Goal: Task Accomplishment & Management: Manage account settings

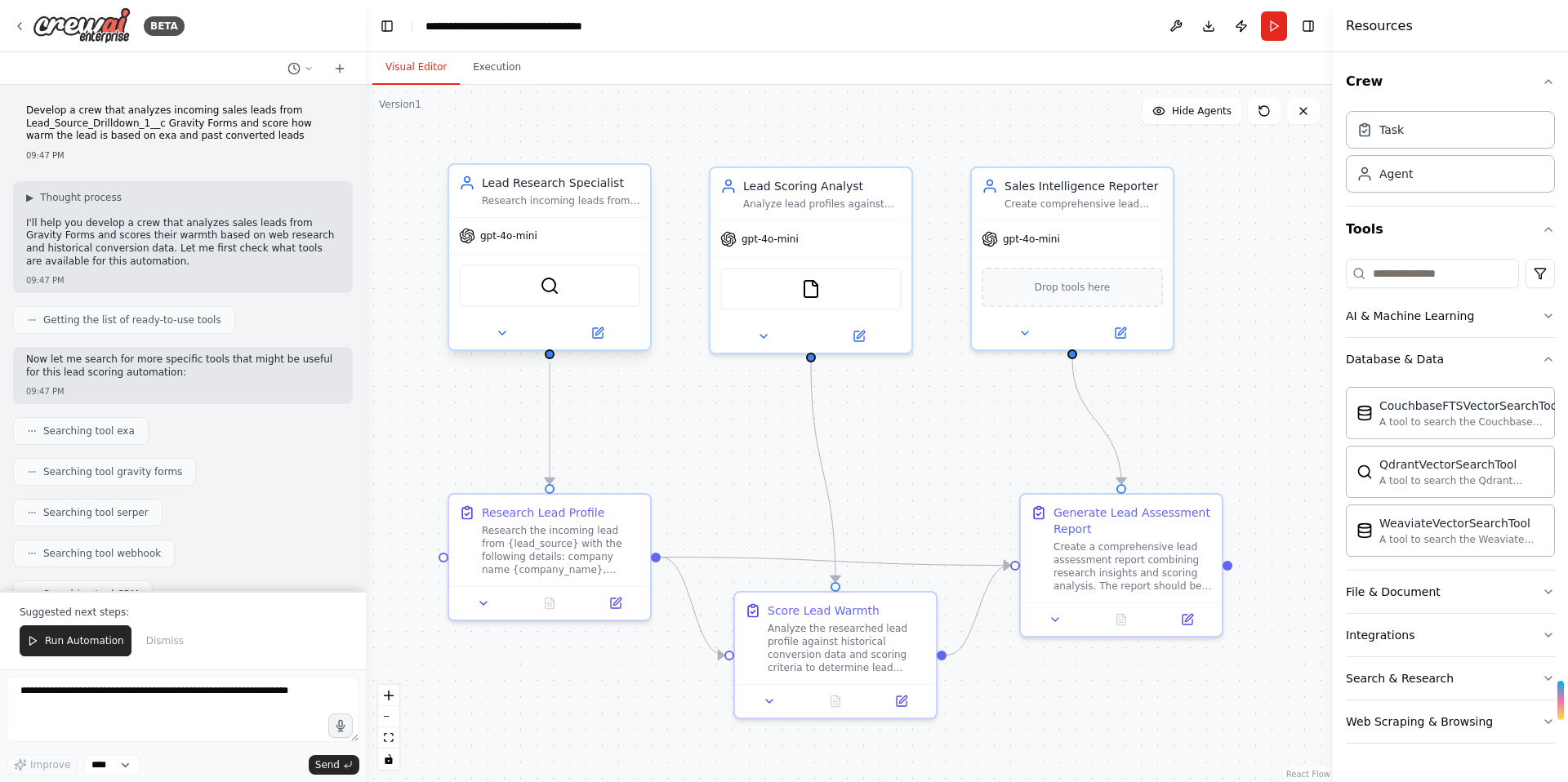
scroll to position [1418, 0]
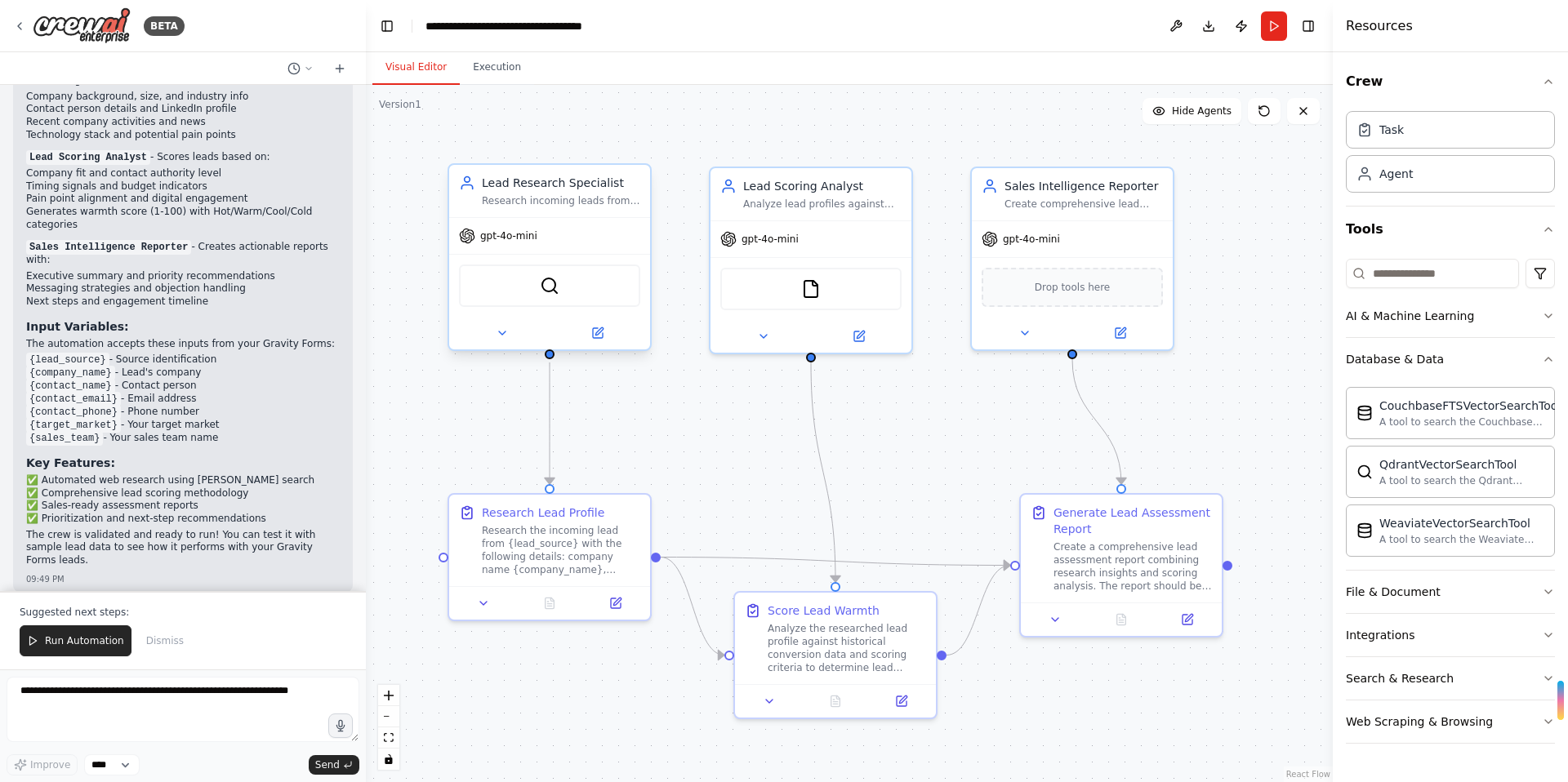
drag, startPoint x: 518, startPoint y: 358, endPoint x: 497, endPoint y: 304, distance: 57.9
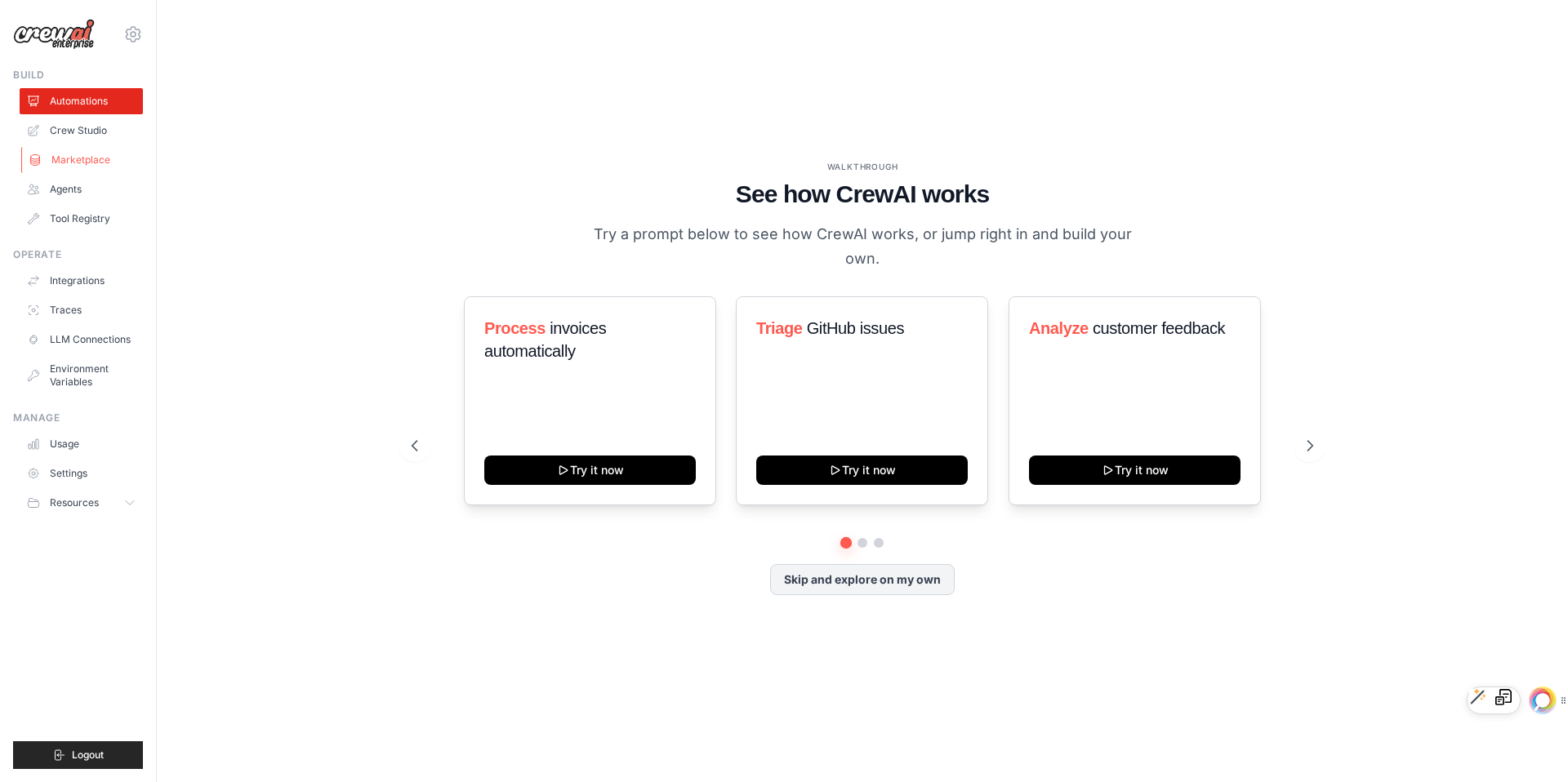
click at [87, 154] on link "Marketplace" at bounding box center [83, 159] width 124 height 26
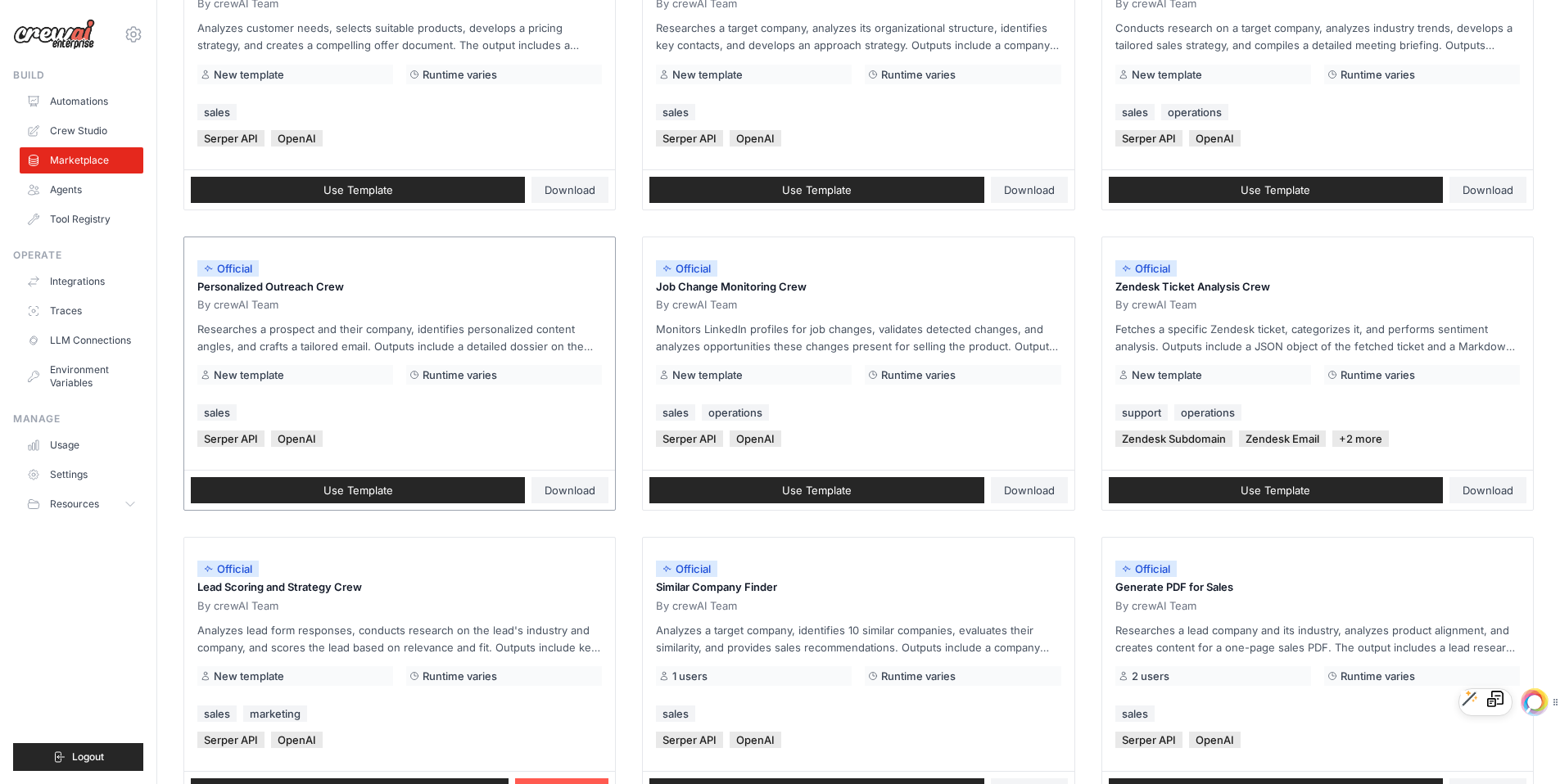
scroll to position [733, 0]
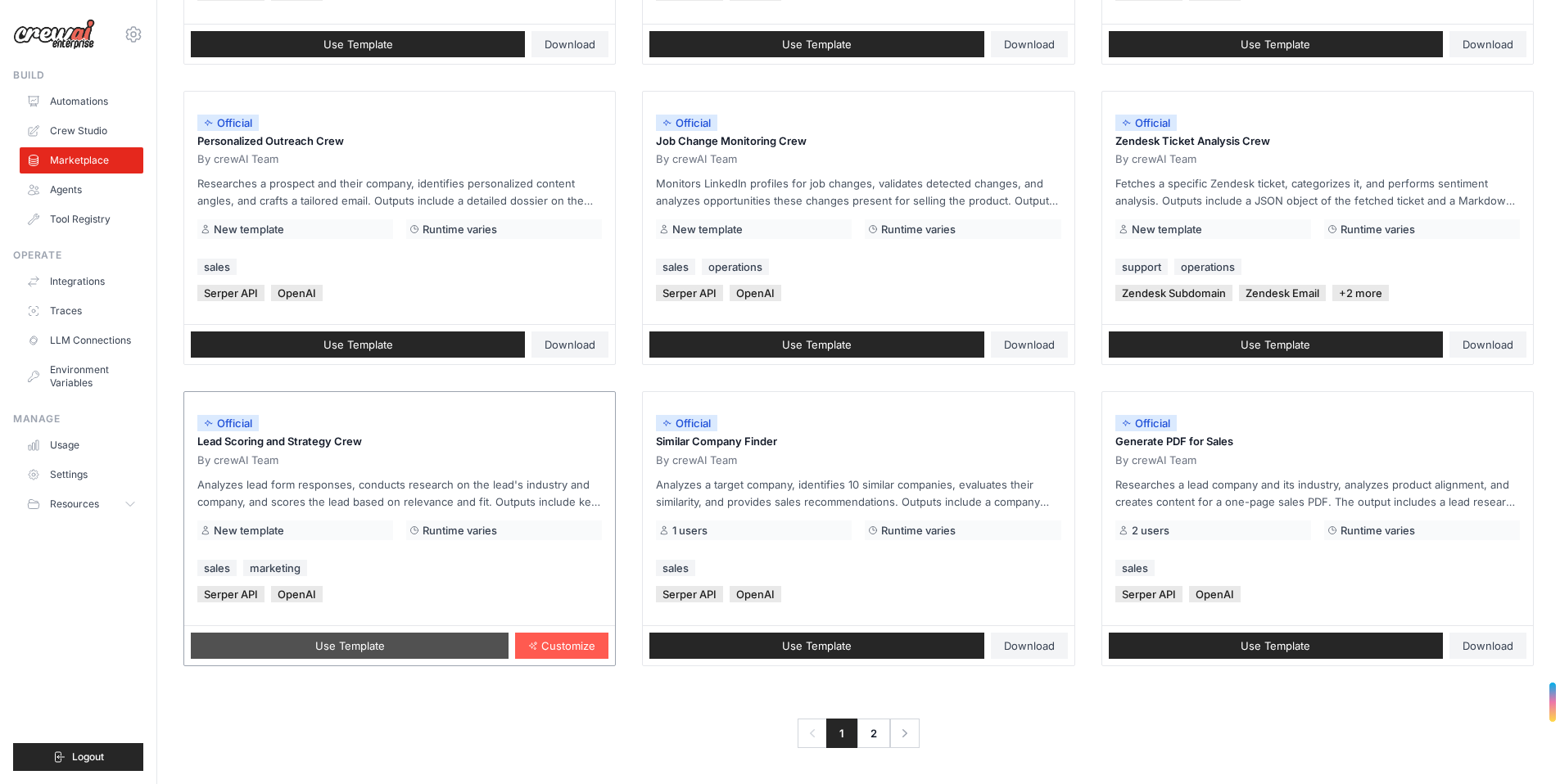
click at [375, 649] on span "Use Template" at bounding box center [350, 645] width 69 height 13
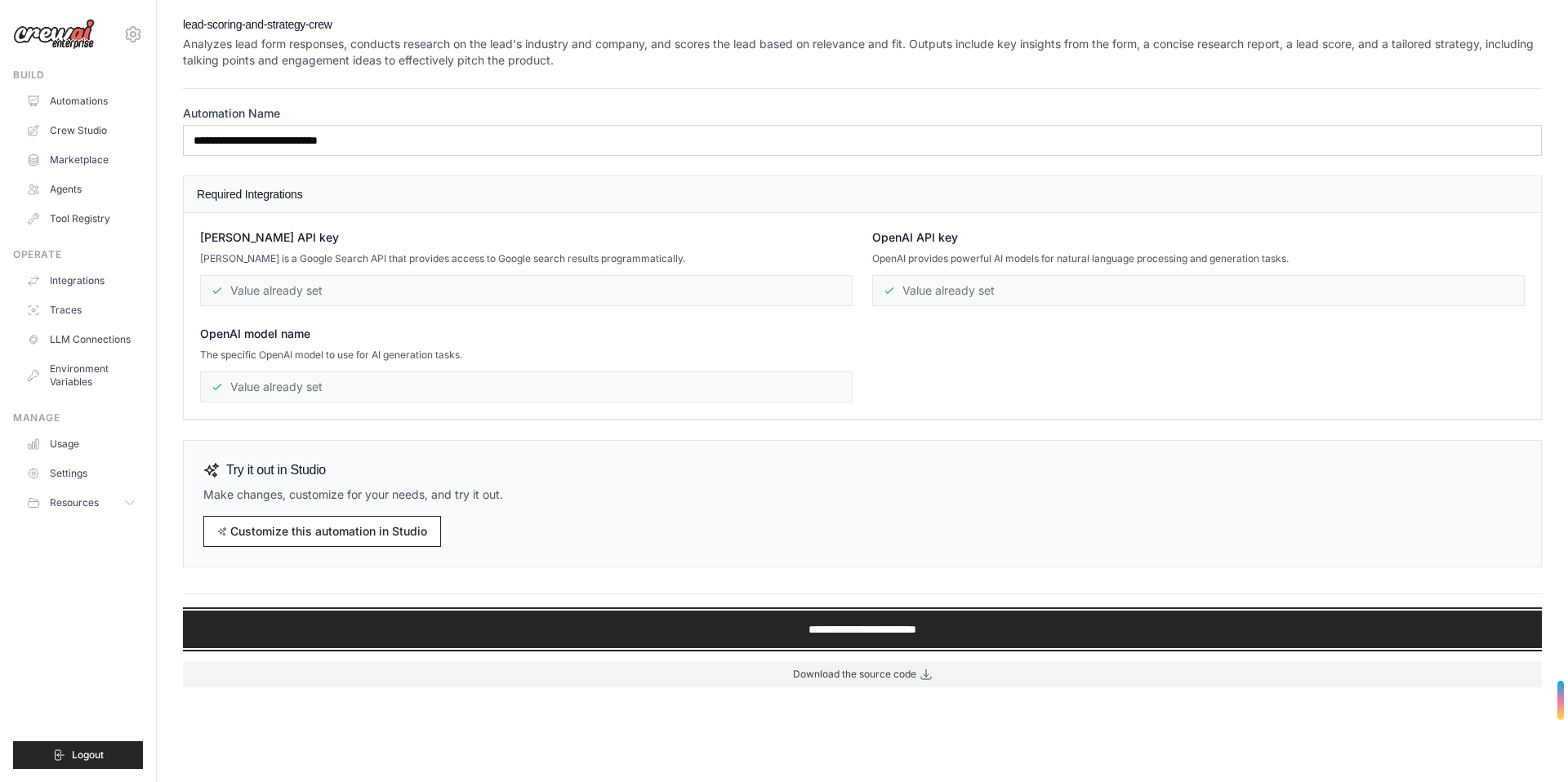
drag, startPoint x: 382, startPoint y: 633, endPoint x: 391, endPoint y: 582, distance: 51.8
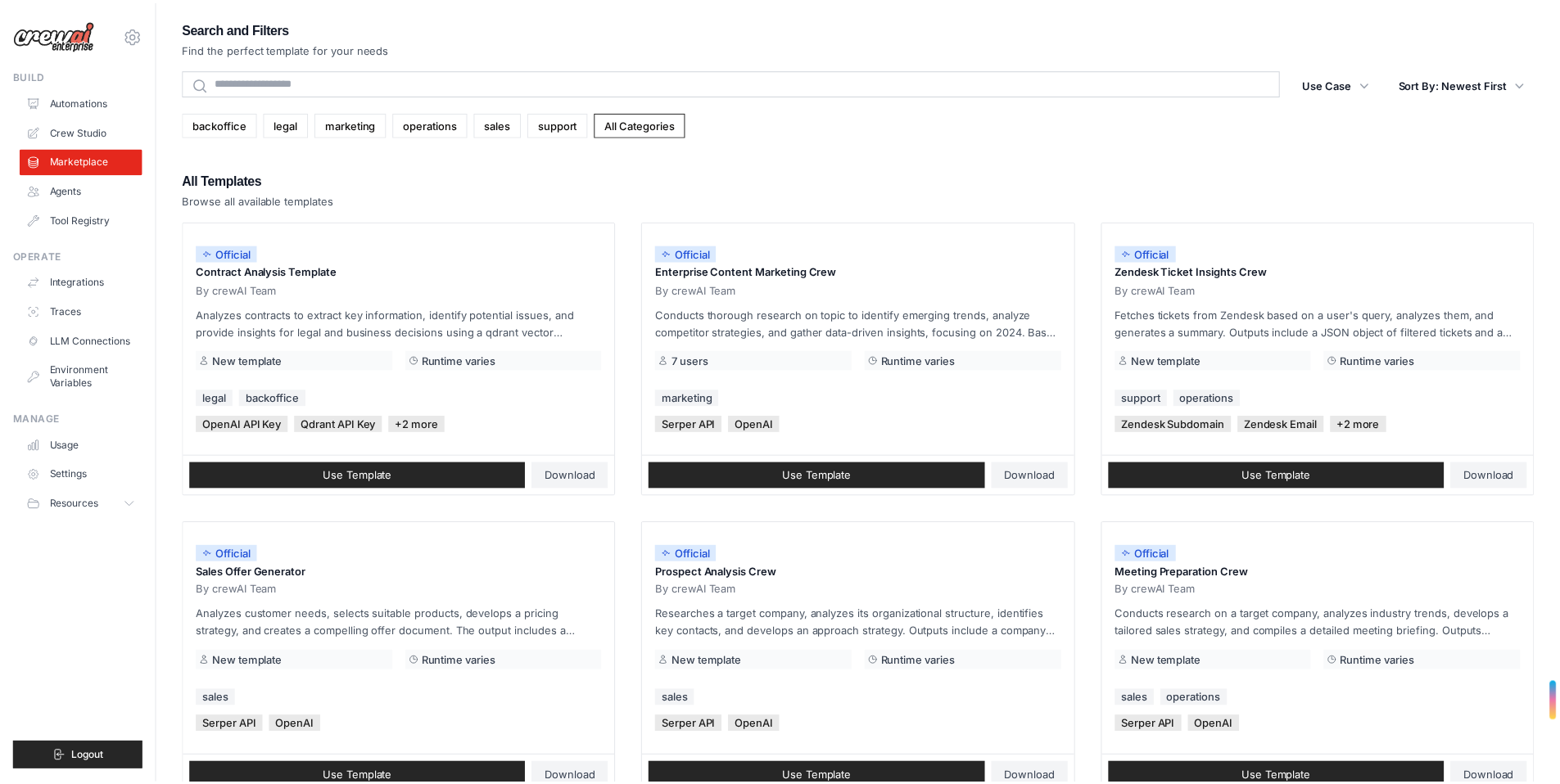
scroll to position [733, 0]
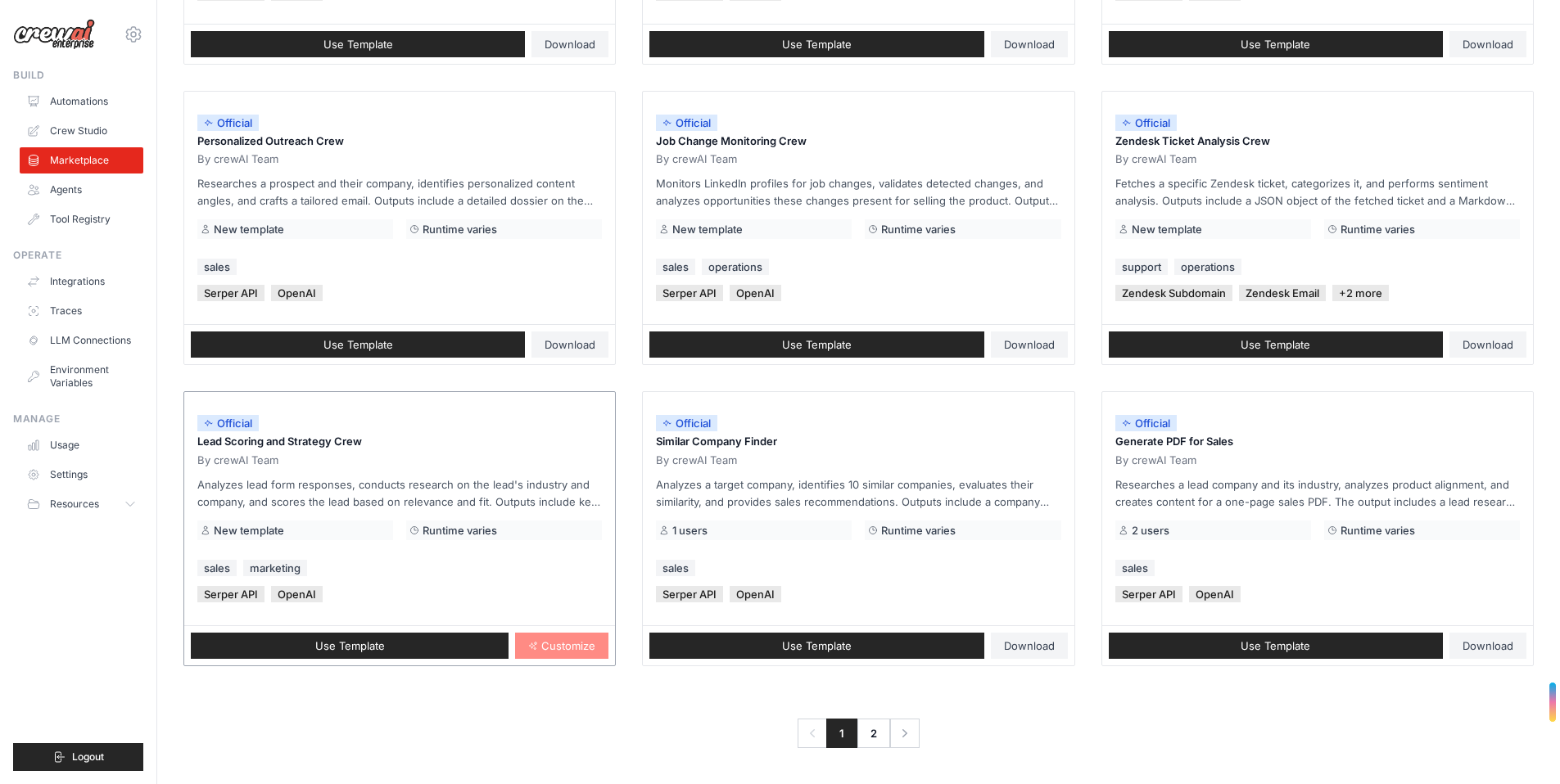
click at [569, 647] on span "Customize" at bounding box center [568, 645] width 54 height 13
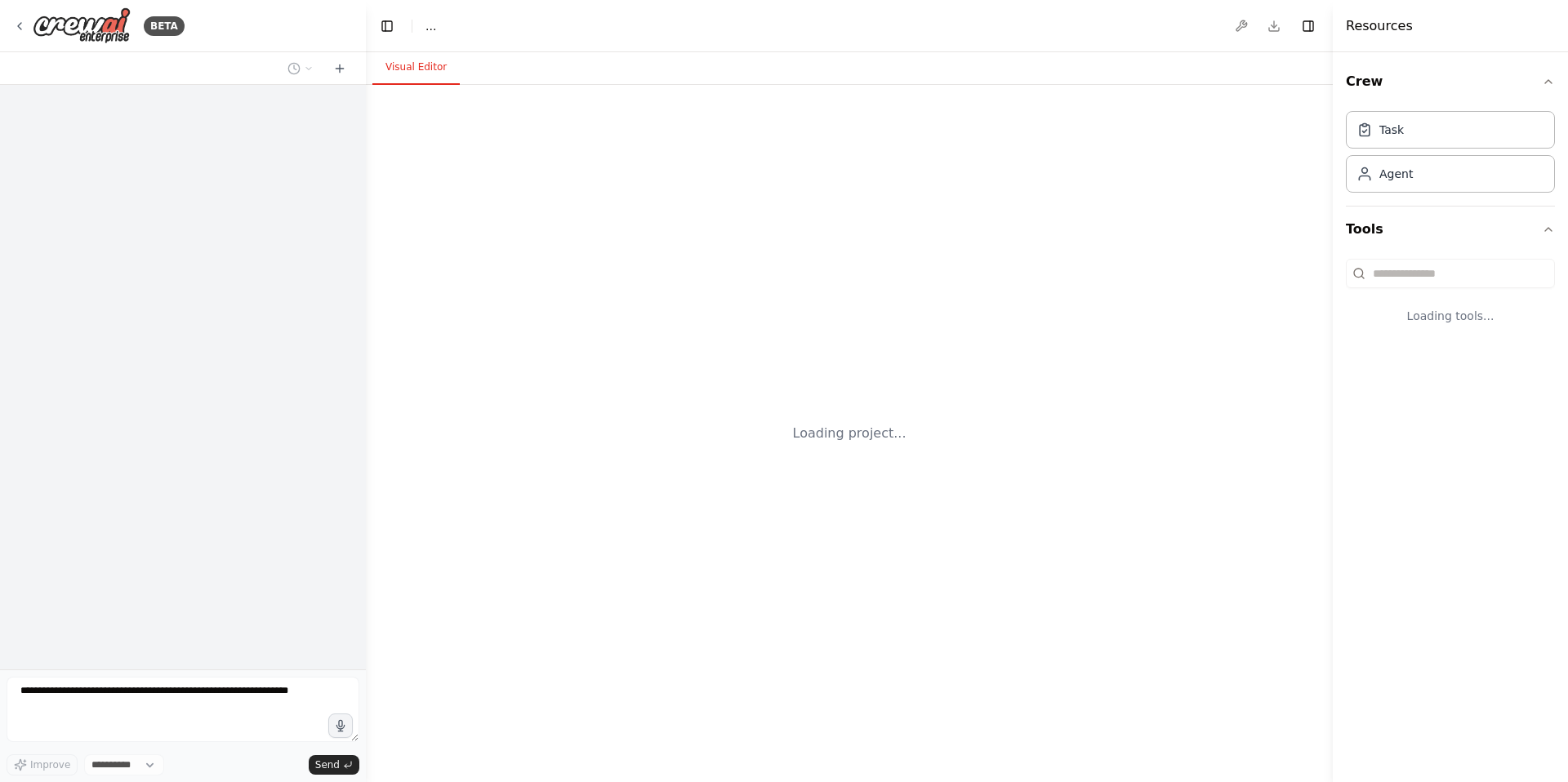
select select "****"
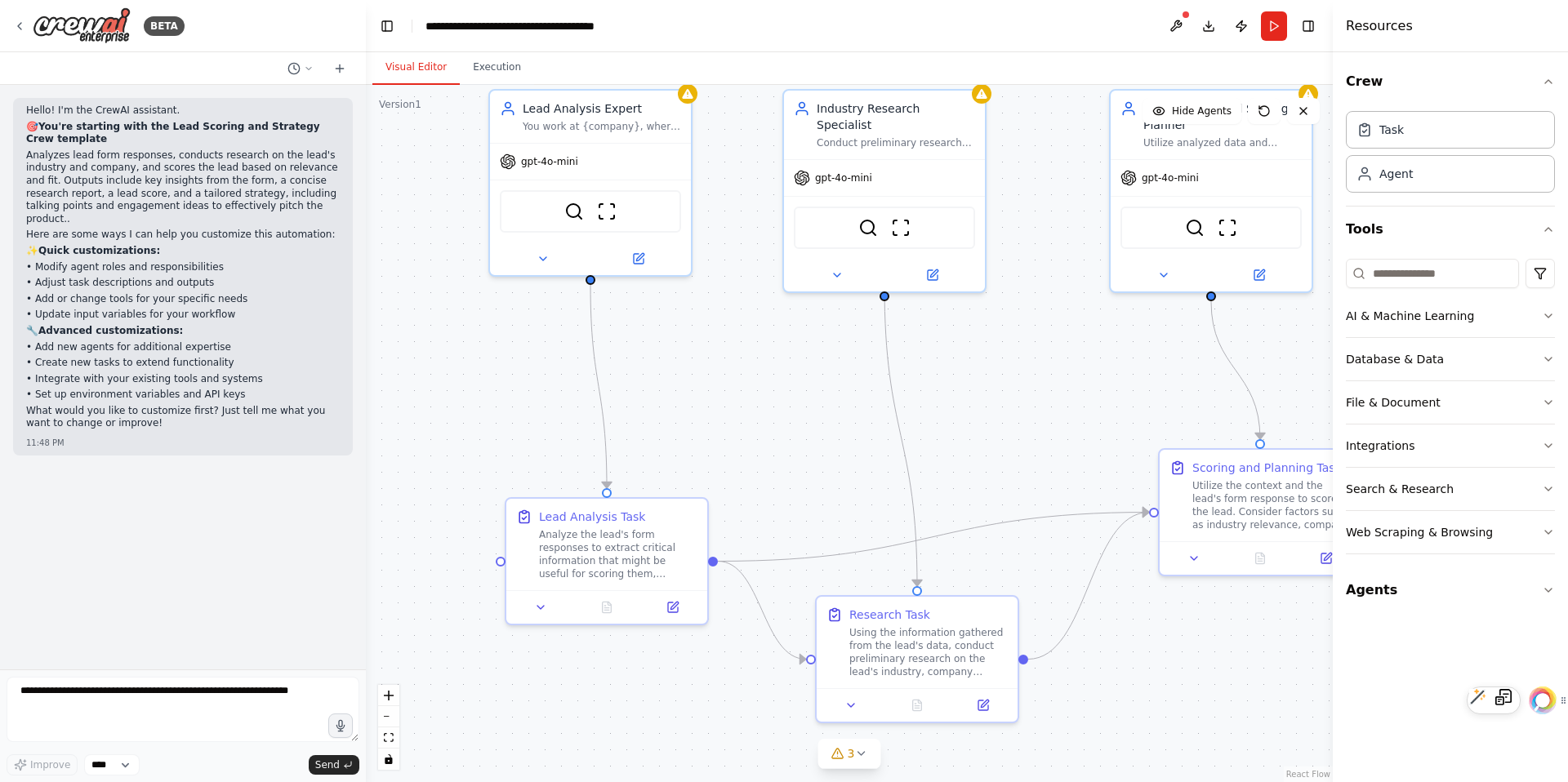
drag, startPoint x: 632, startPoint y: 465, endPoint x: 742, endPoint y: 275, distance: 219.5
click at [750, 278] on div ".deletable-edge-delete-btn { width: 20px; height: 20px; border: 0px solid #ffff…" at bounding box center [850, 434] width 967 height 698
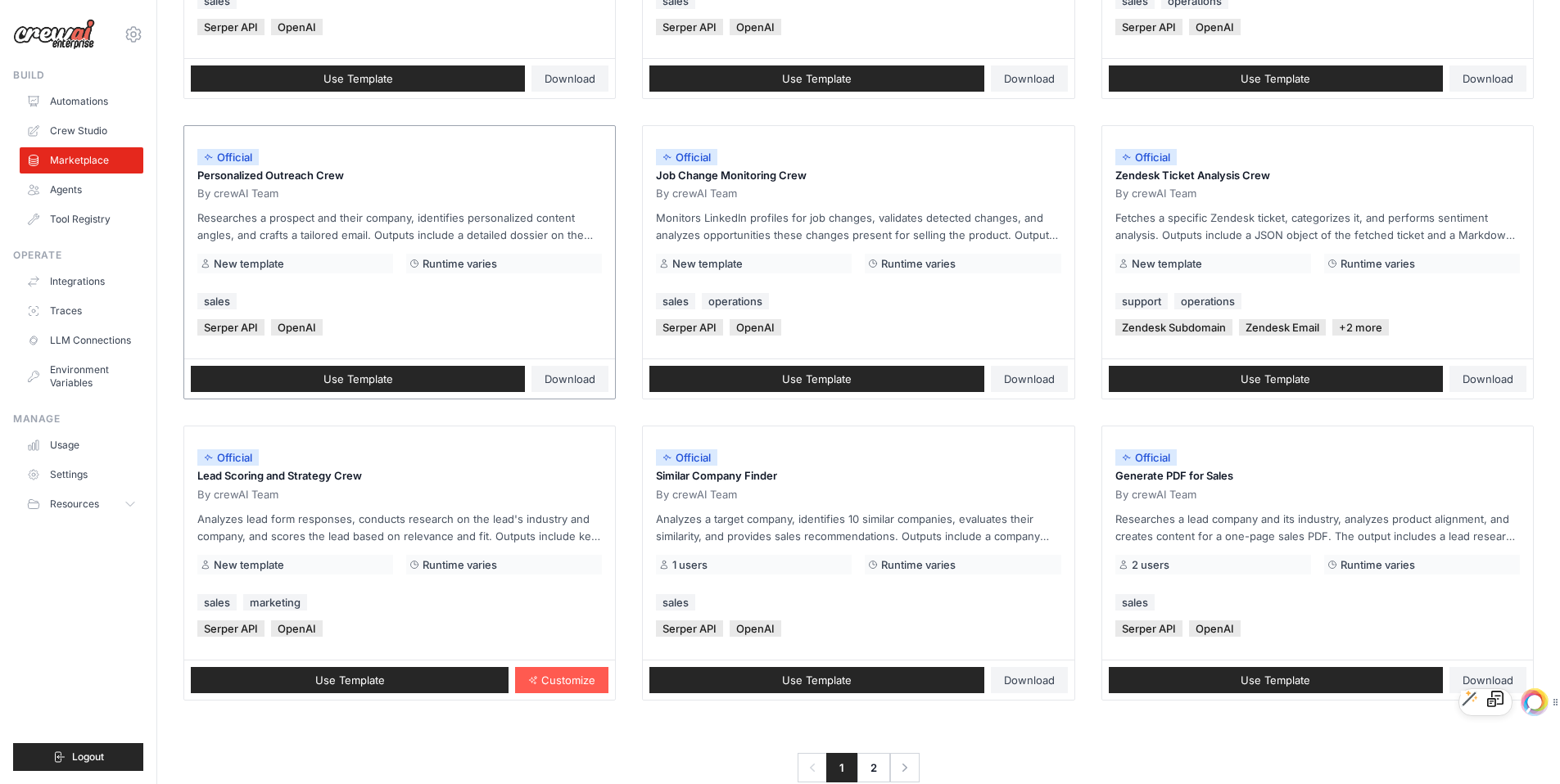
scroll to position [698, 0]
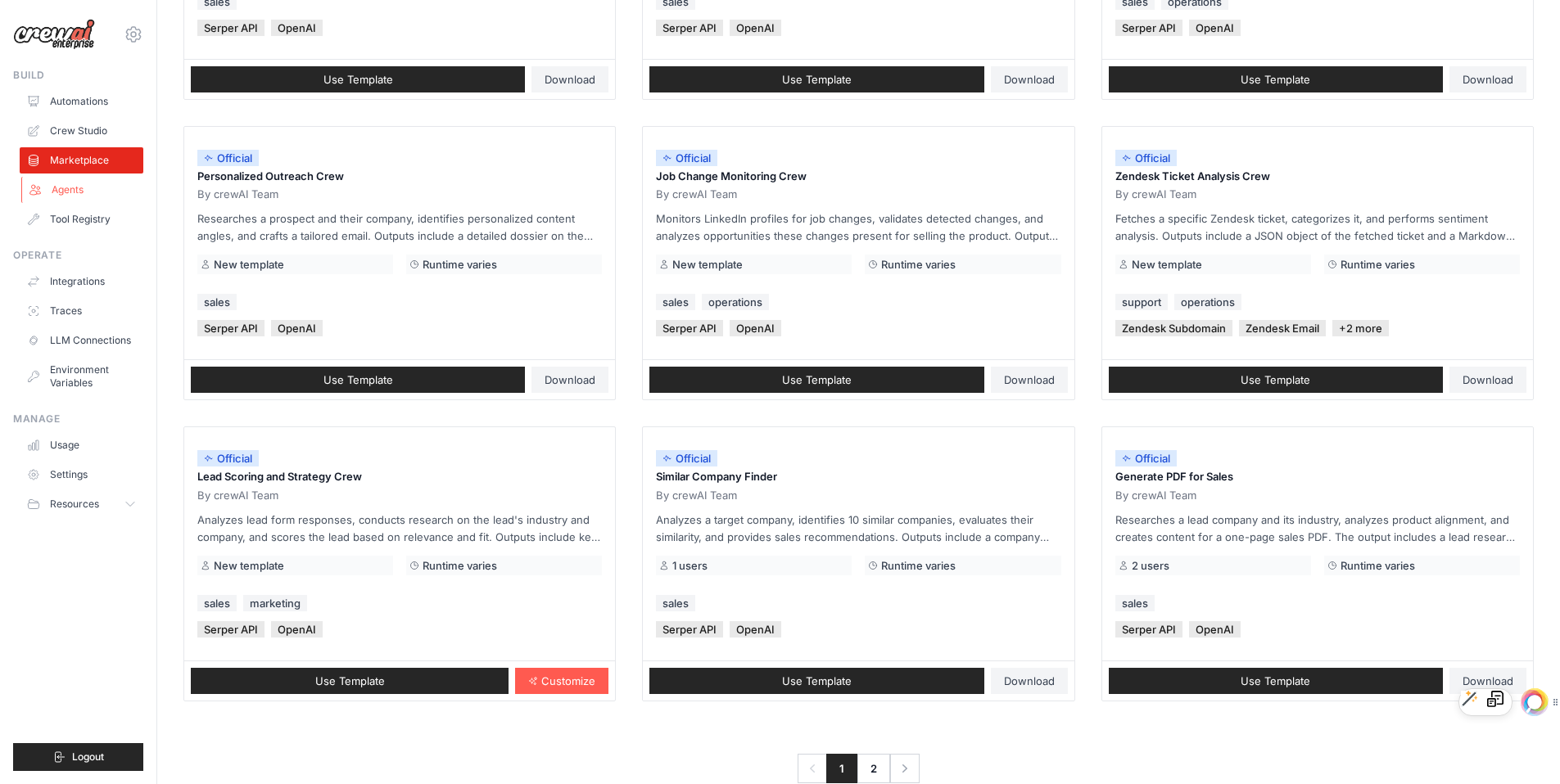
click at [75, 187] on link "Agents" at bounding box center [83, 190] width 124 height 27
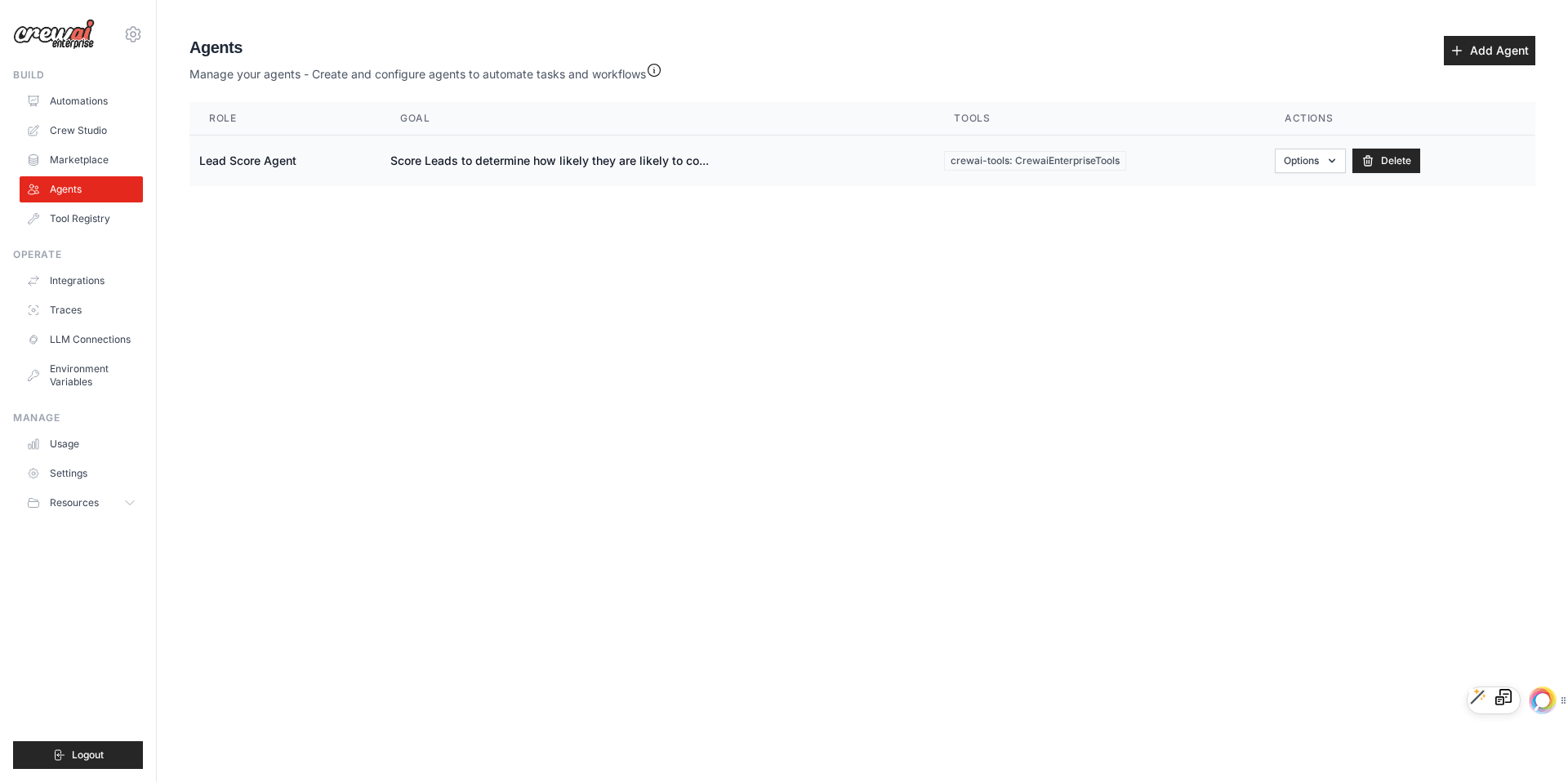
click at [257, 164] on td "Lead Score Agent" at bounding box center [285, 161] width 191 height 51
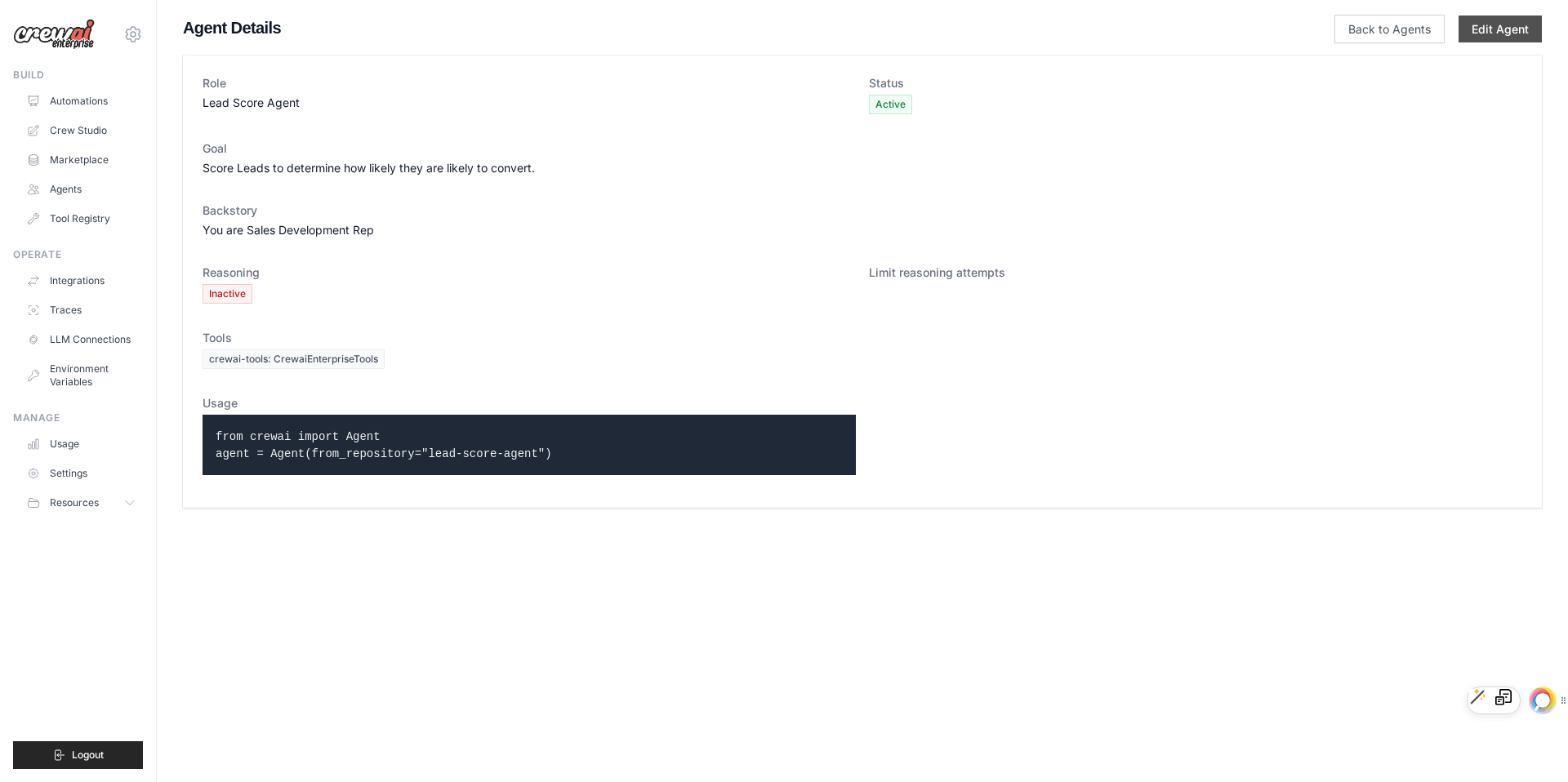
click at [1509, 30] on link "Edit Agent" at bounding box center [1501, 29] width 84 height 27
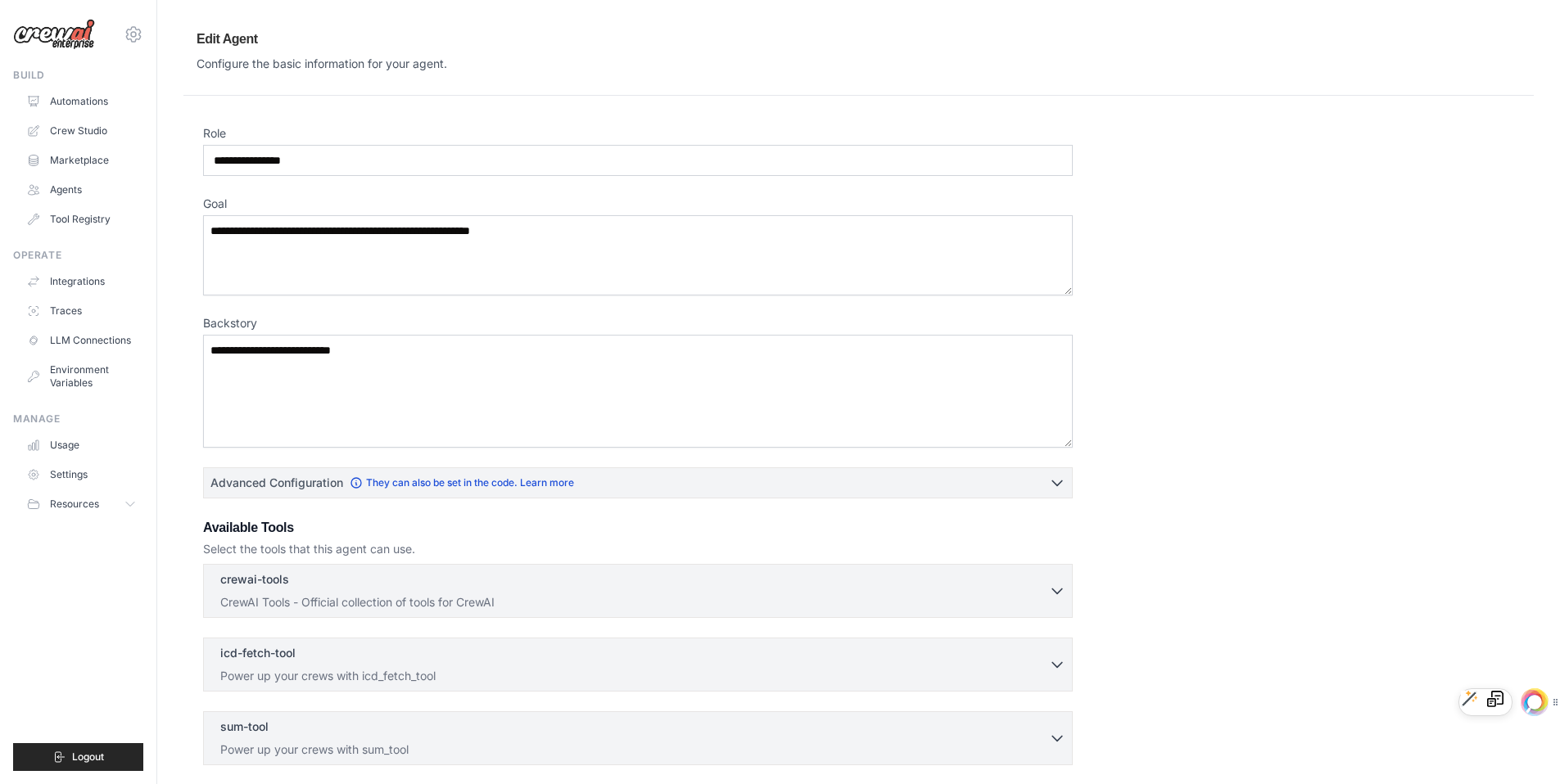
scroll to position [214, 0]
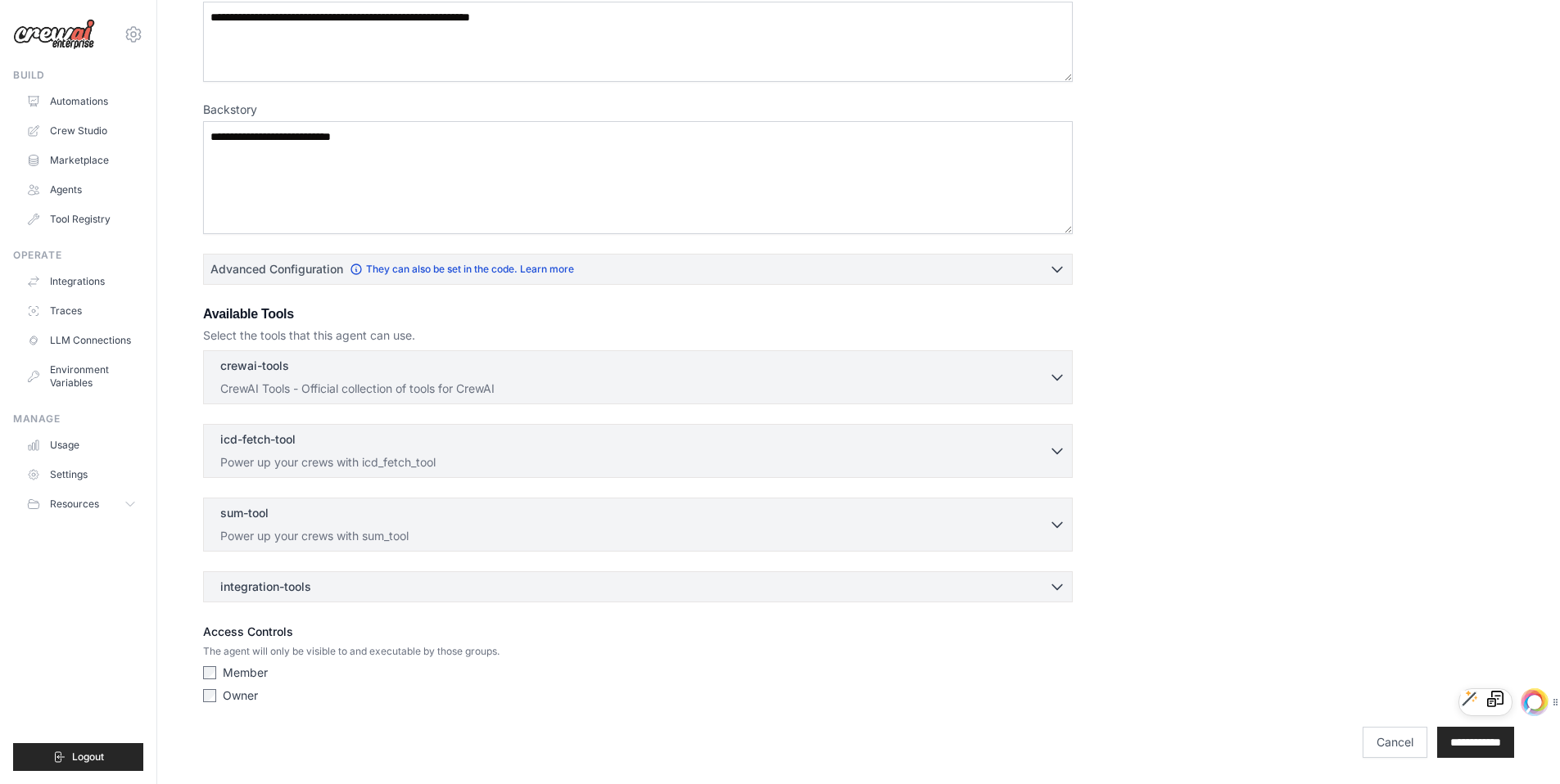
click at [372, 600] on div "integration-tools 0 selected Box Save files to Box Gmail" at bounding box center [637, 587] width 870 height 31
click at [375, 593] on div "integration-tools 0 selected" at bounding box center [643, 586] width 845 height 16
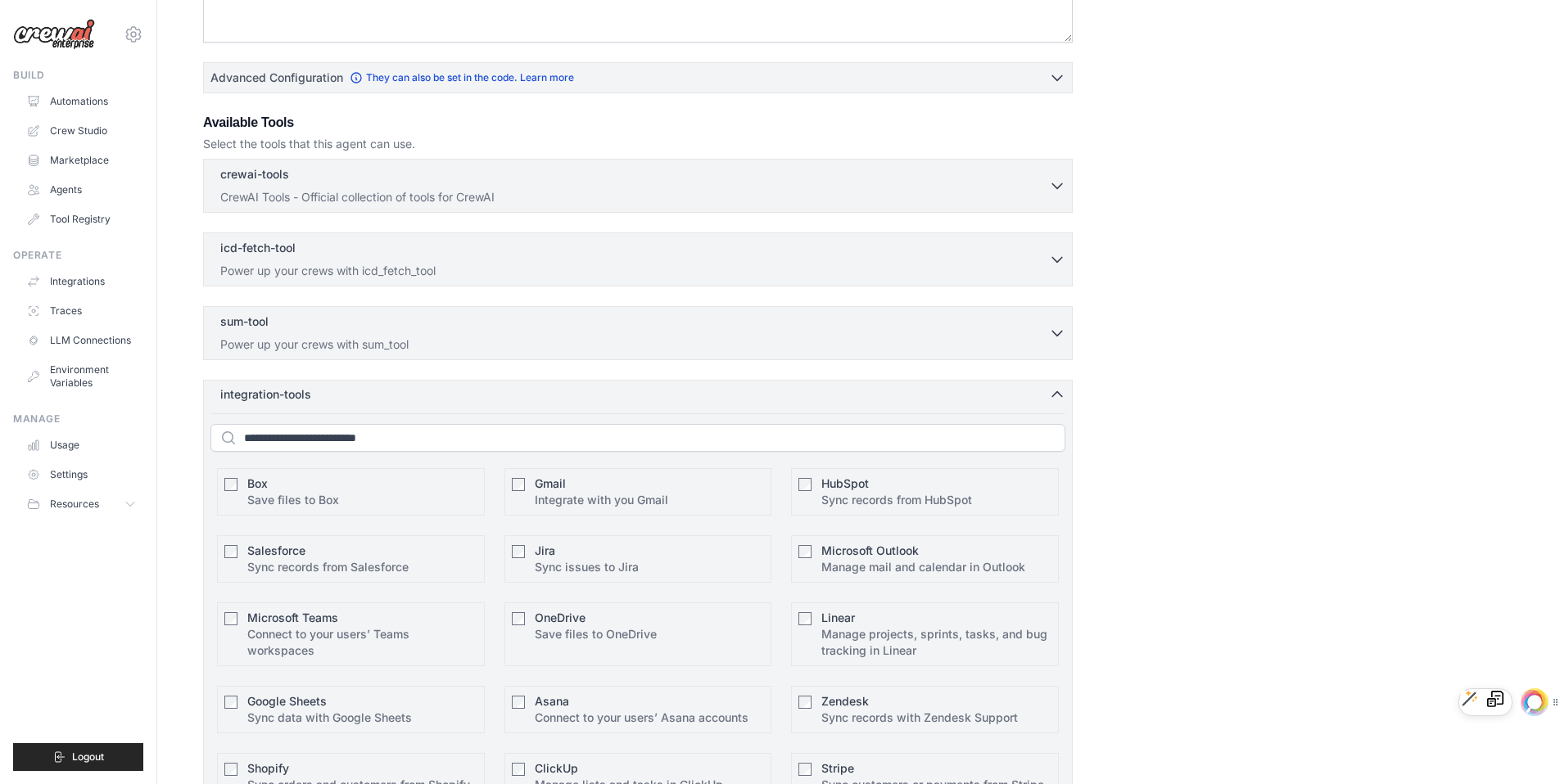
scroll to position [684, 0]
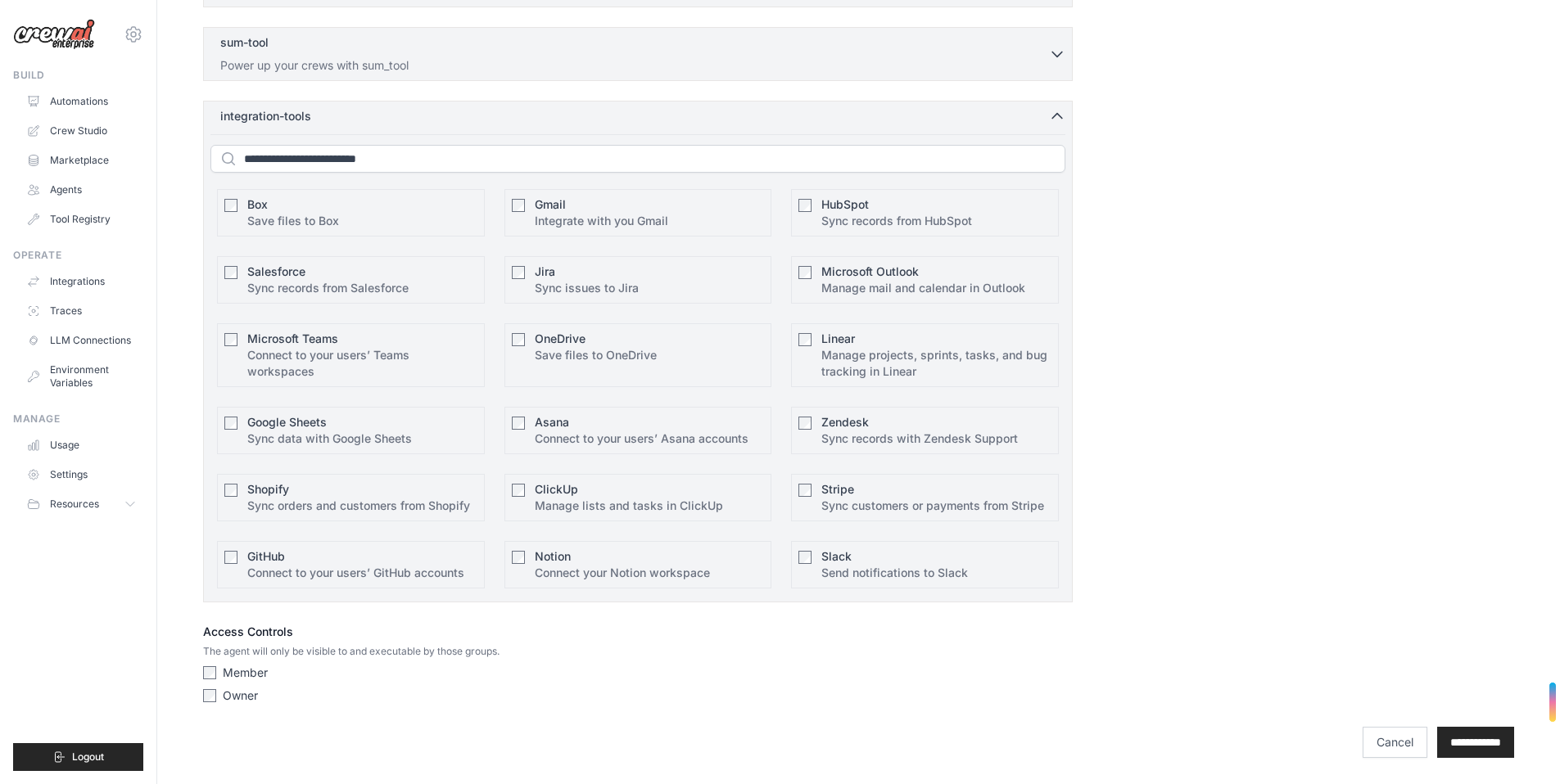
click at [311, 280] on p "Sync records from Salesforce" at bounding box center [328, 287] width 162 height 16
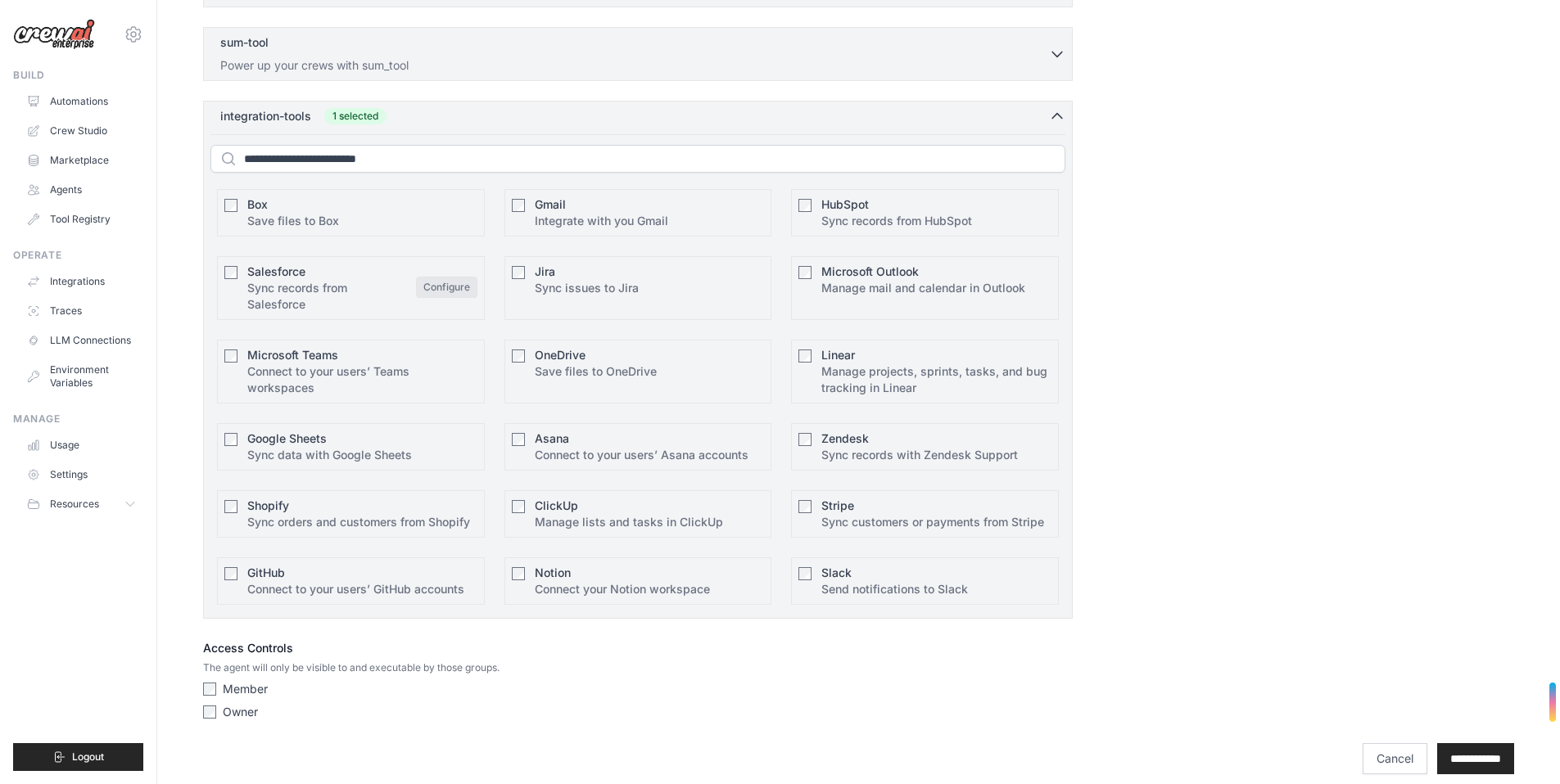
click at [434, 288] on button "Configure" at bounding box center [446, 287] width 62 height 21
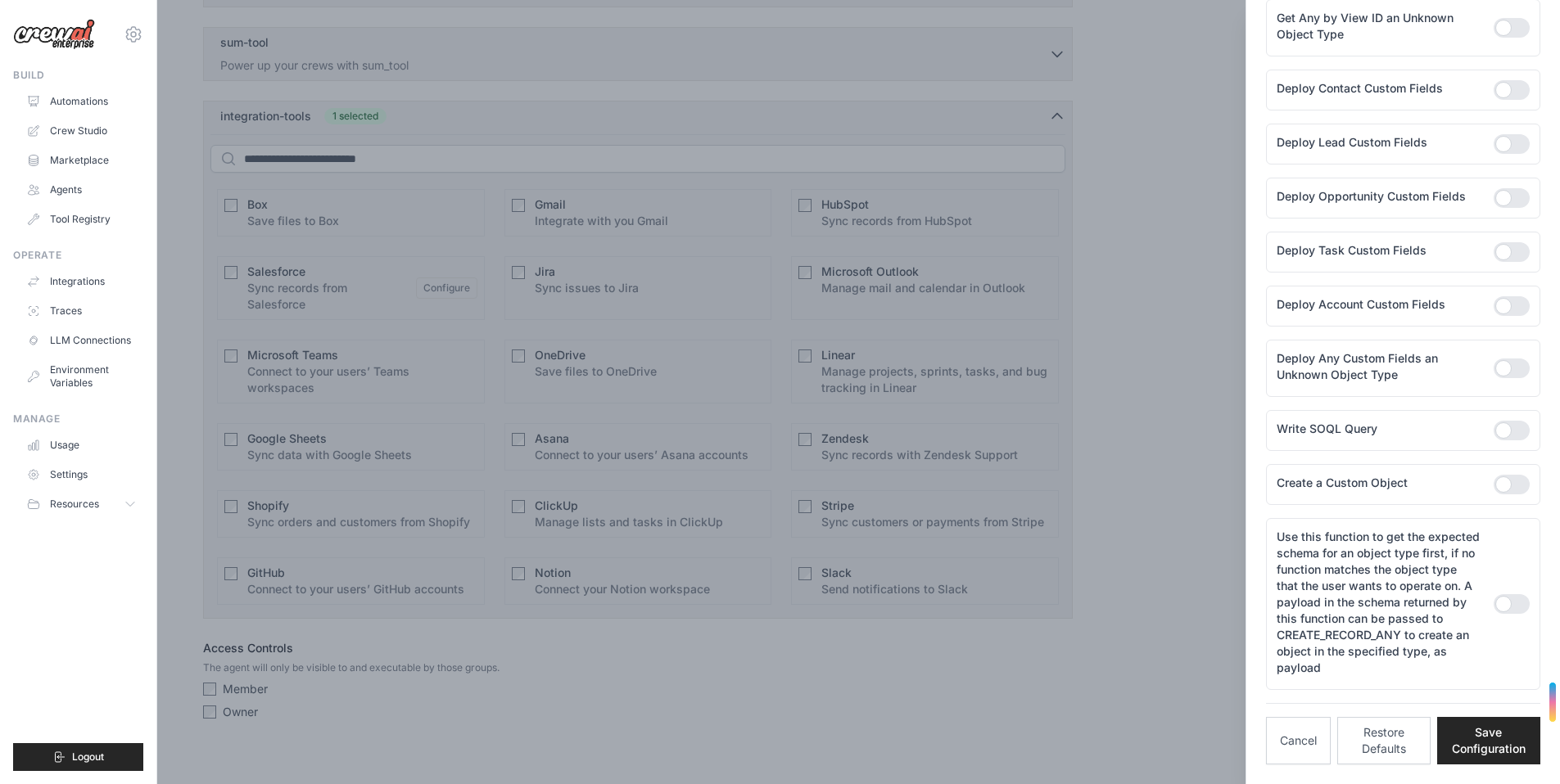
scroll to position [1922, 0]
click at [490, 122] on div at bounding box center [780, 392] width 1560 height 784
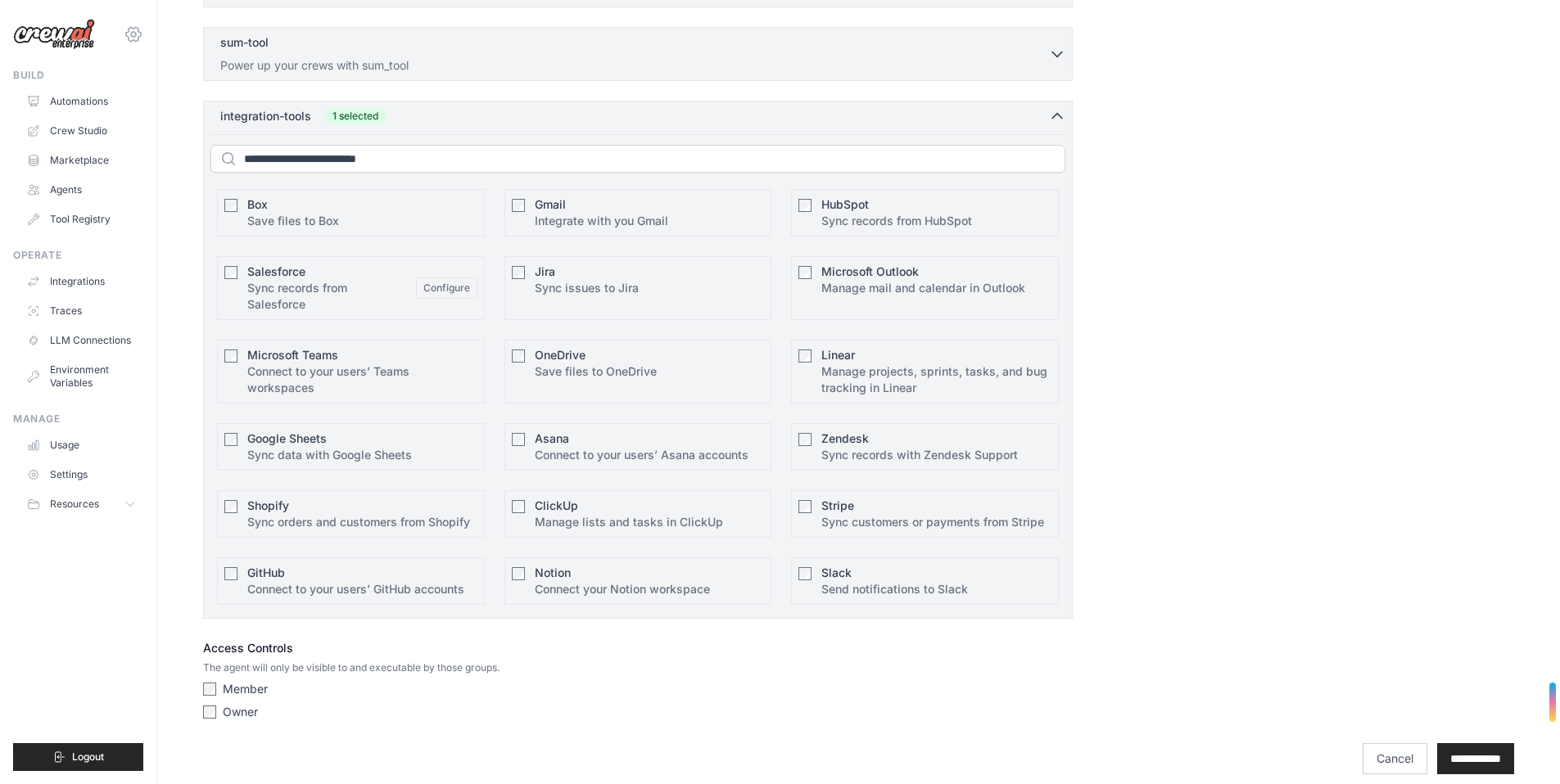
click at [128, 41] on icon at bounding box center [133, 34] width 20 height 20
click at [116, 24] on div "adam@mysimplestack.com Settings" at bounding box center [78, 26] width 130 height 52
click at [122, 343] on link "LLM Connections" at bounding box center [83, 340] width 124 height 27
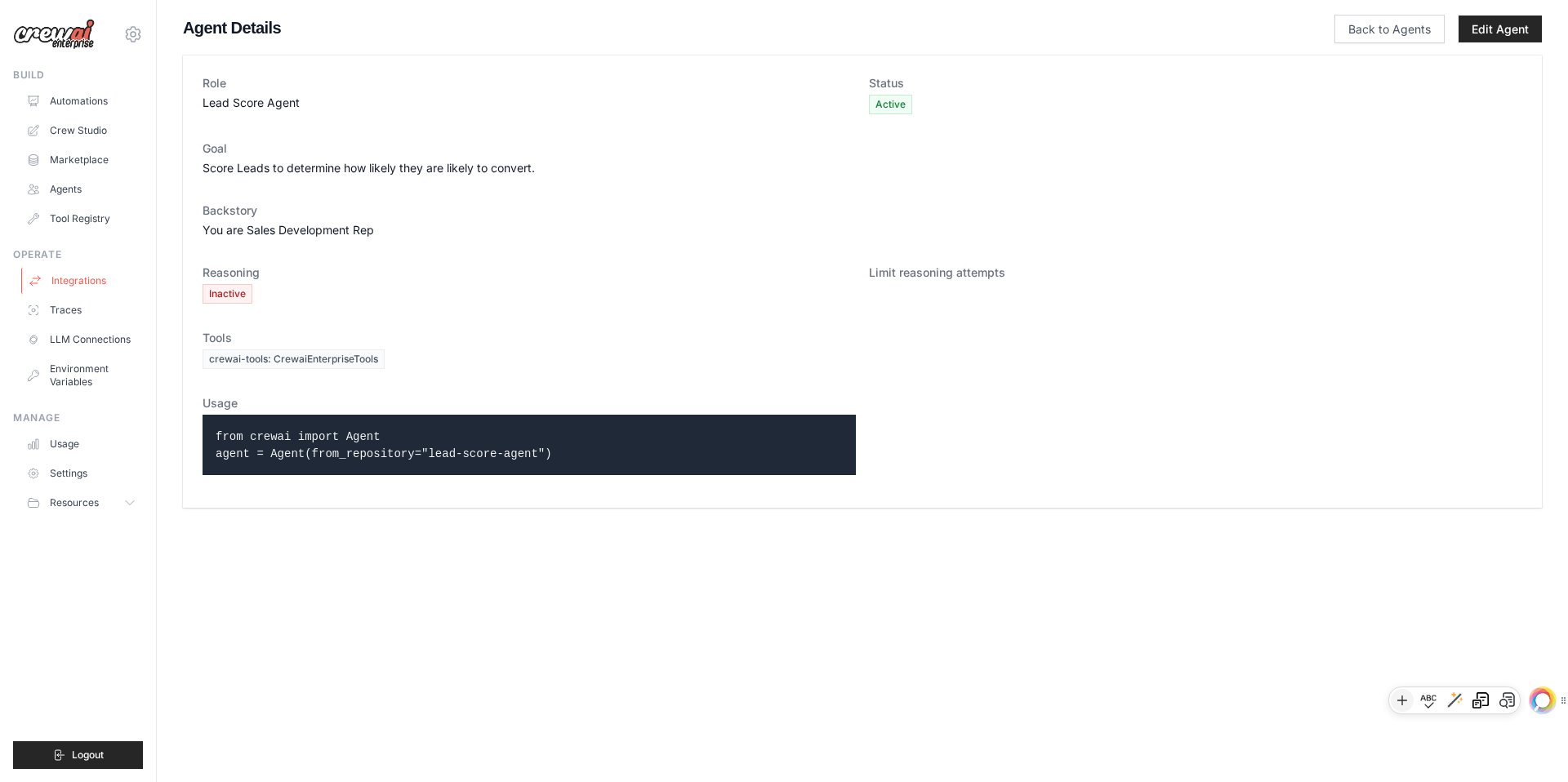
click at [56, 288] on link "Integrations" at bounding box center [83, 281] width 124 height 26
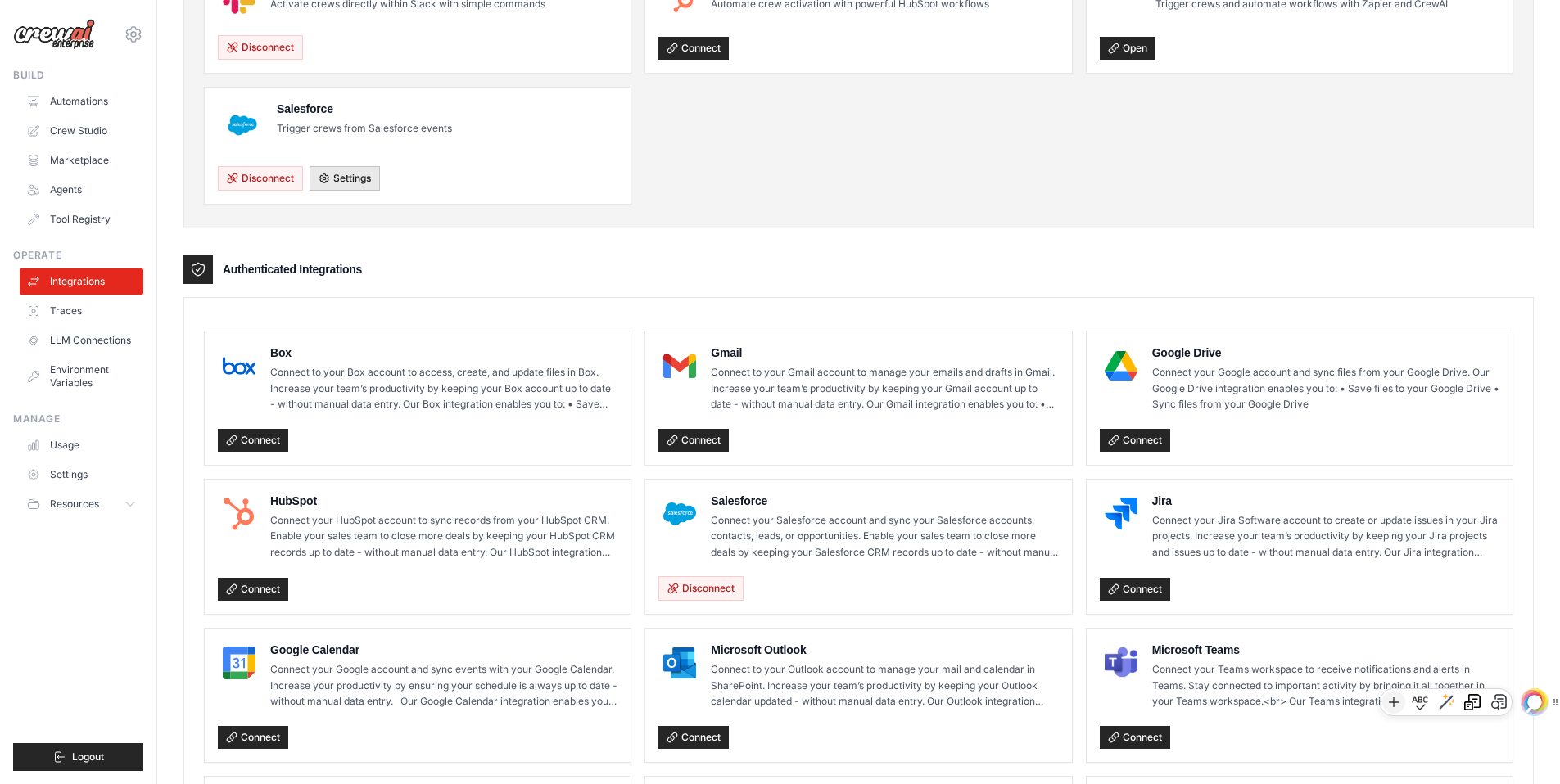
scroll to position [166, 0]
click at [104, 508] on button "Resources" at bounding box center [83, 504] width 124 height 27
click at [84, 196] on link "Agents" at bounding box center [83, 190] width 124 height 27
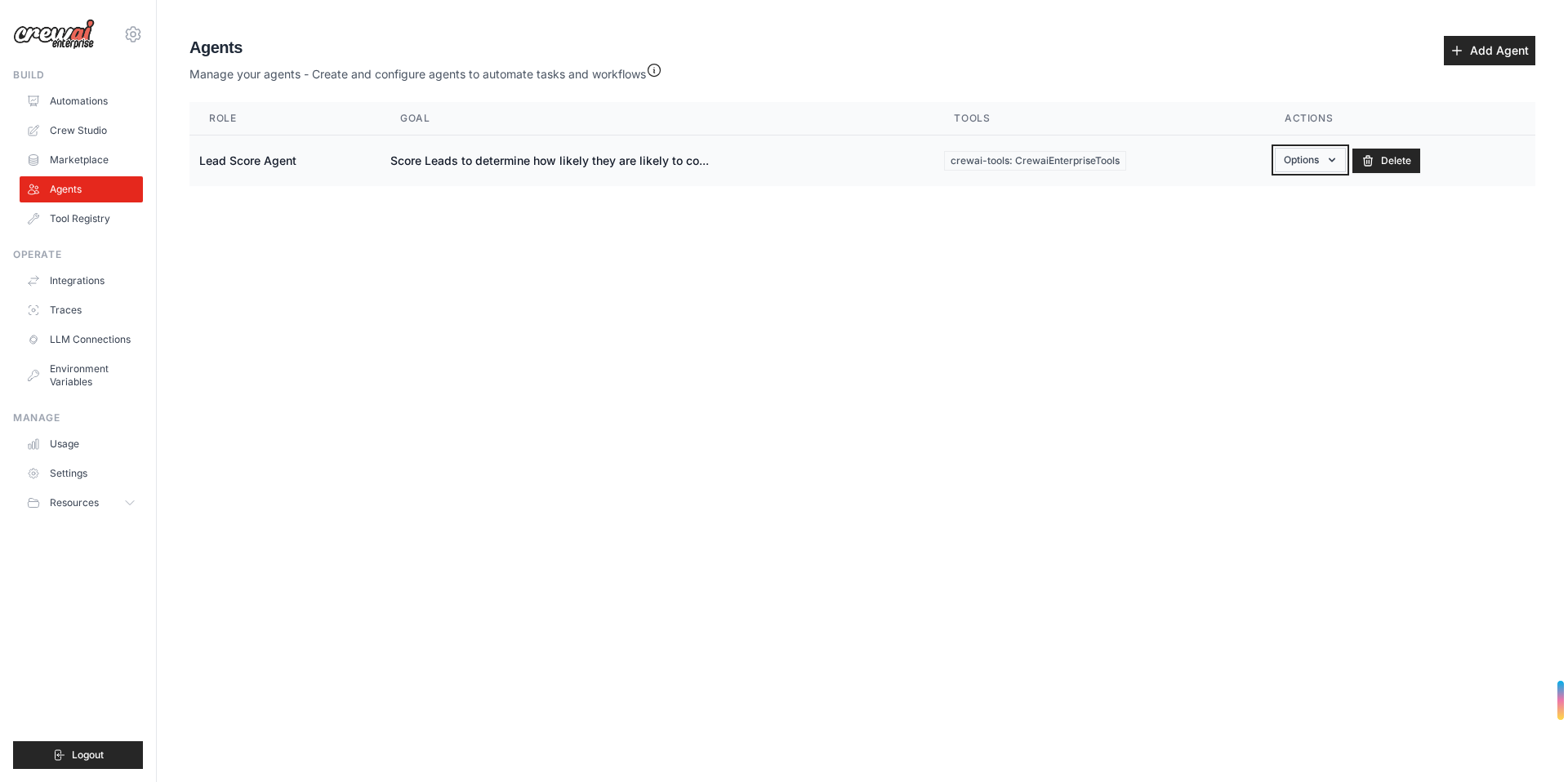
click at [1329, 154] on icon "button" at bounding box center [1332, 159] width 13 height 13
click at [1275, 205] on link "Show" at bounding box center [1287, 197] width 118 height 29
